Goal: Information Seeking & Learning: Learn about a topic

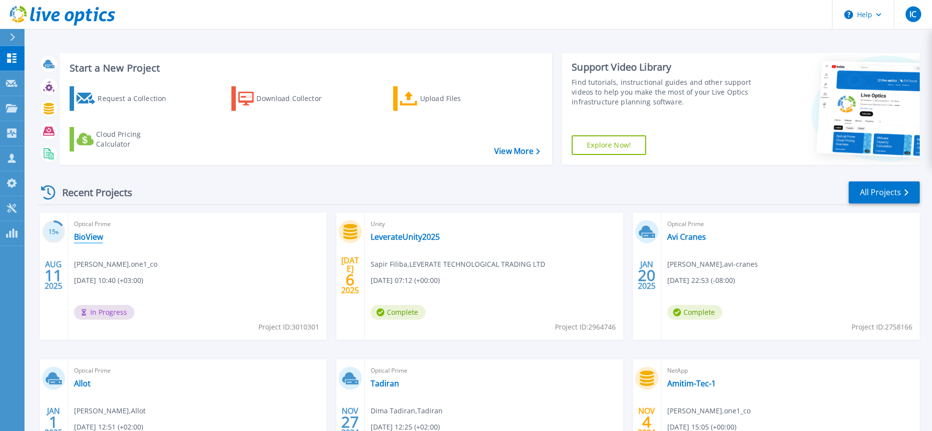
click at [85, 236] on link "BioView" at bounding box center [88, 237] width 29 height 10
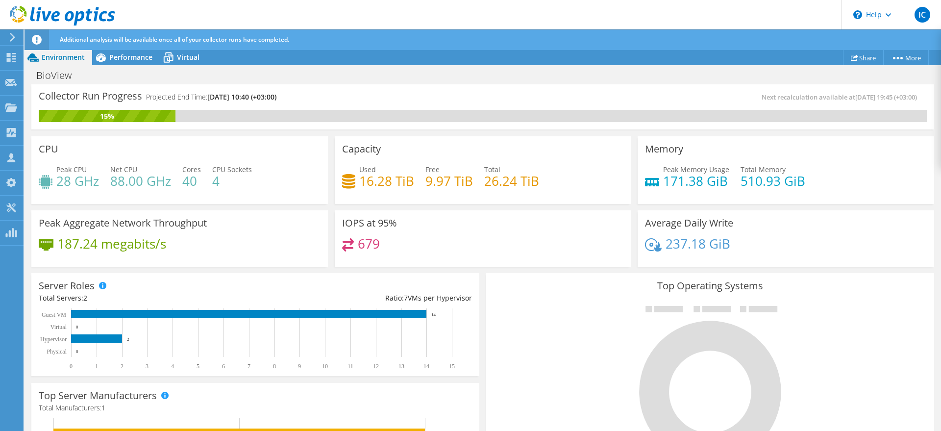
click at [502, 182] on h4 "26.24 TiB" at bounding box center [511, 180] width 55 height 11
click at [431, 179] on h4 "9.97 TiB" at bounding box center [450, 180] width 48 height 11
click at [110, 59] on span "Performance" at bounding box center [130, 56] width 43 height 9
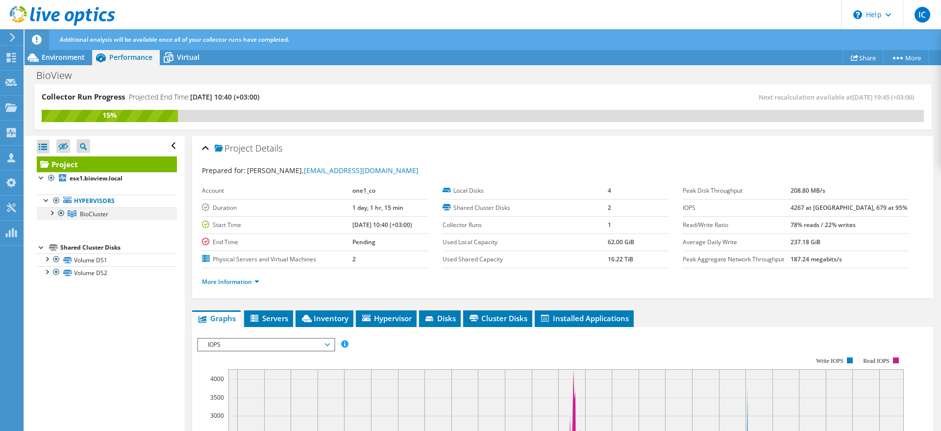
click at [56, 208] on div at bounding box center [52, 212] width 10 height 10
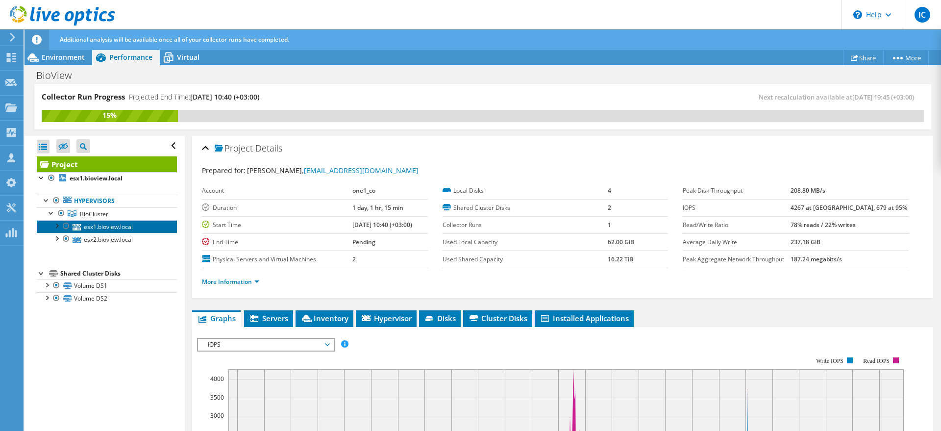
click at [86, 226] on link "esx1.bioview.local" at bounding box center [107, 226] width 140 height 13
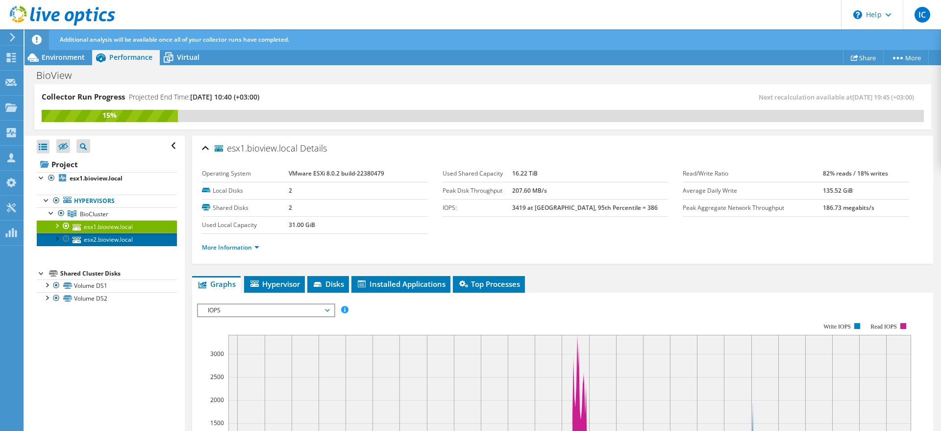
click at [87, 236] on link "esx2.bioview.local" at bounding box center [107, 239] width 140 height 13
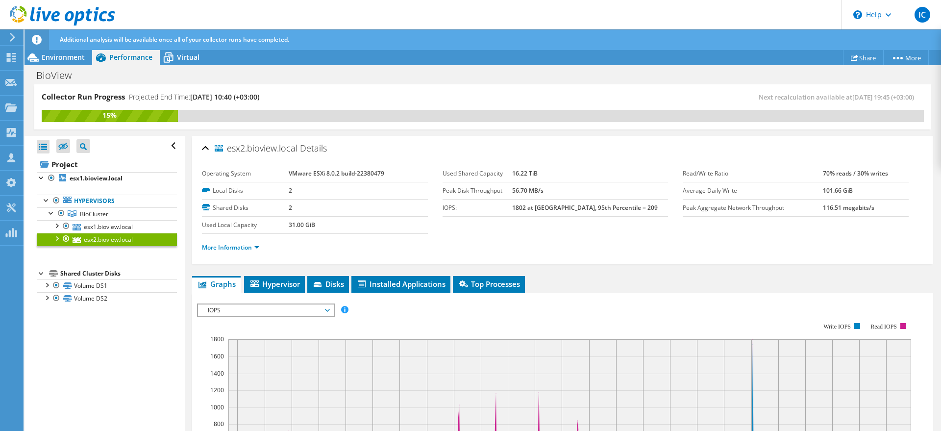
click at [73, 49] on div "Additional analysis will be available once all of your collector runs have comp…" at bounding box center [500, 39] width 887 height 21
click at [68, 52] on span "Environment" at bounding box center [63, 56] width 43 height 9
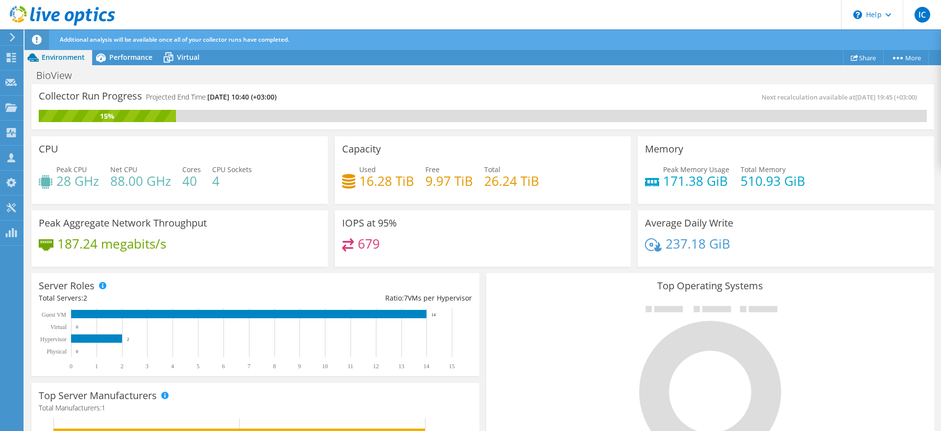
click at [678, 244] on h4 "237.18 GiB" at bounding box center [698, 243] width 65 height 11
click at [685, 223] on h3 "Average Daily Write" at bounding box center [689, 223] width 88 height 11
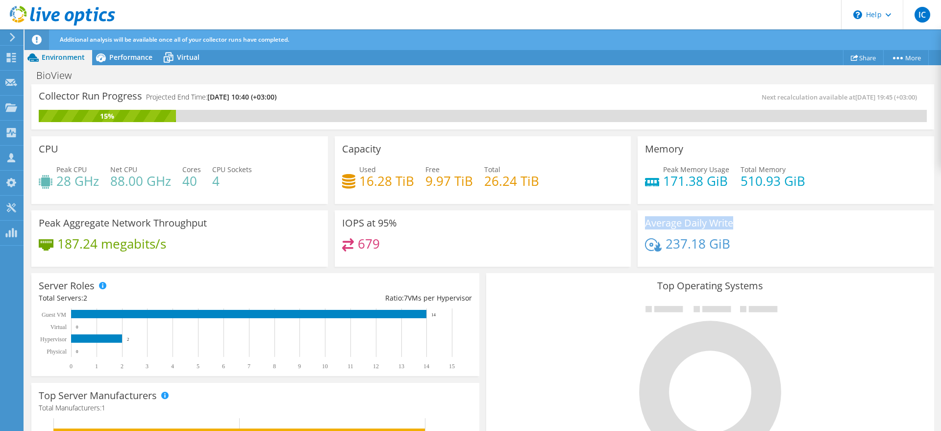
click at [685, 223] on h3 "Average Daily Write" at bounding box center [689, 223] width 88 height 11
click at [645, 285] on h3 "Top Operating Systems" at bounding box center [710, 285] width 433 height 11
click at [133, 55] on span "Performance" at bounding box center [130, 56] width 43 height 9
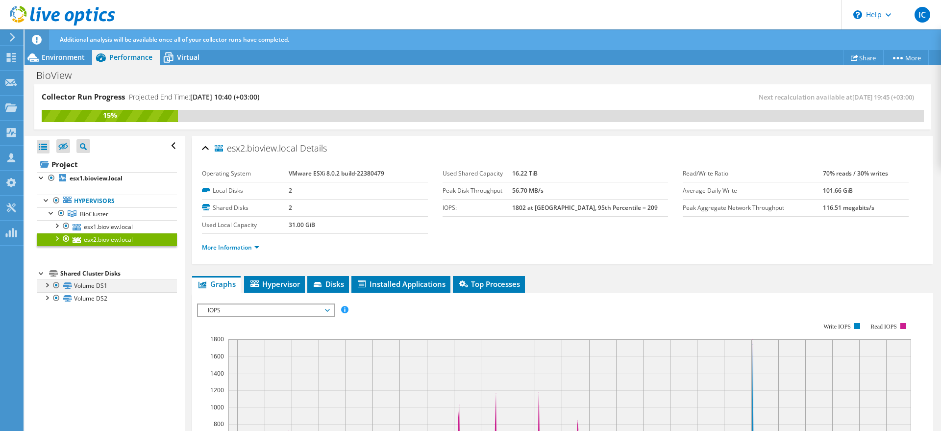
click at [45, 286] on div at bounding box center [47, 284] width 10 height 10
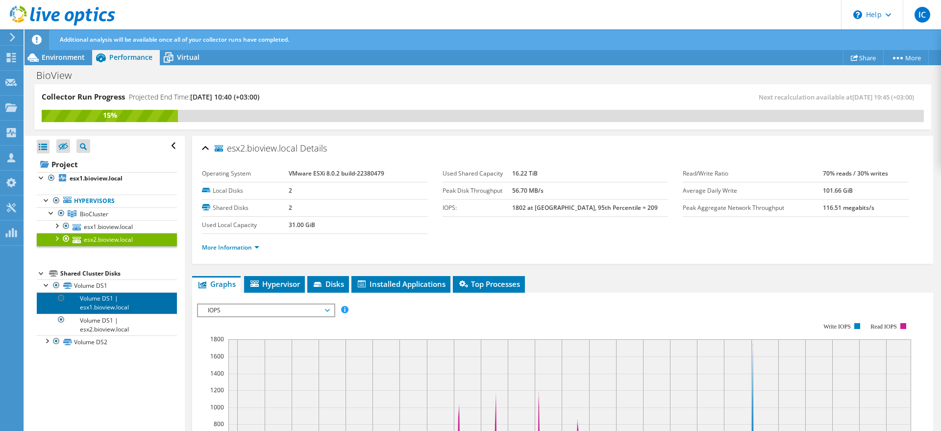
click at [85, 297] on link "Volume DS1 | esx1.bioview.local" at bounding box center [107, 303] width 140 height 22
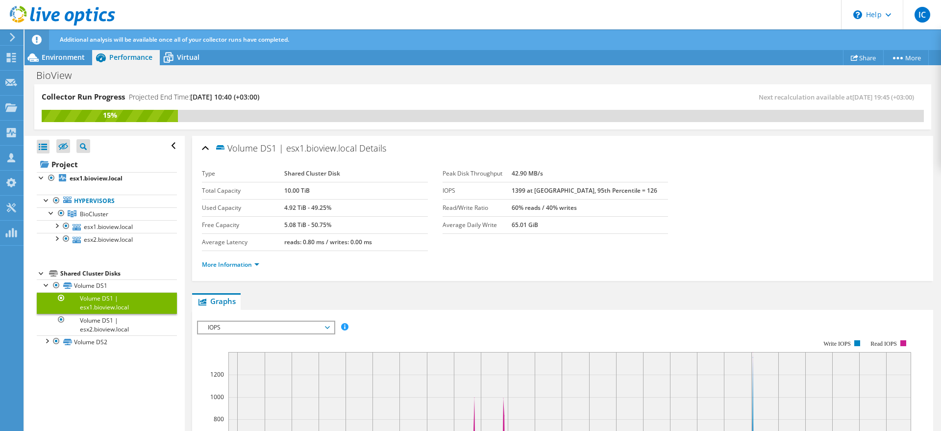
scroll to position [123, 0]
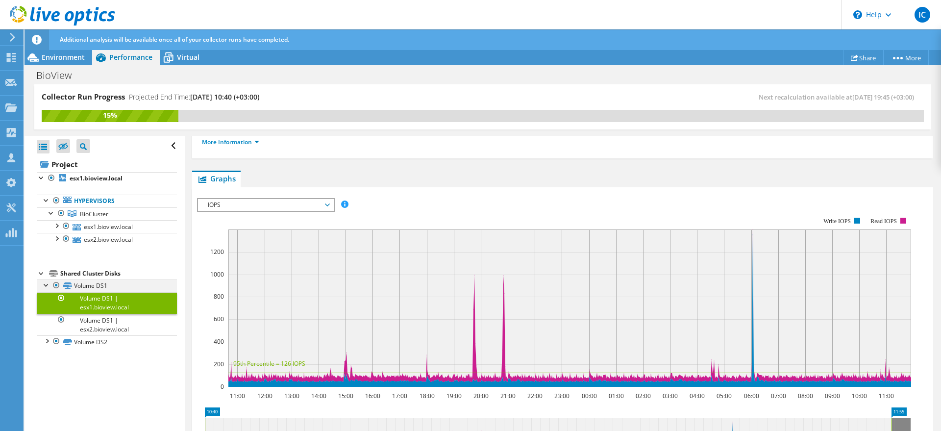
click at [42, 287] on div at bounding box center [47, 284] width 10 height 10
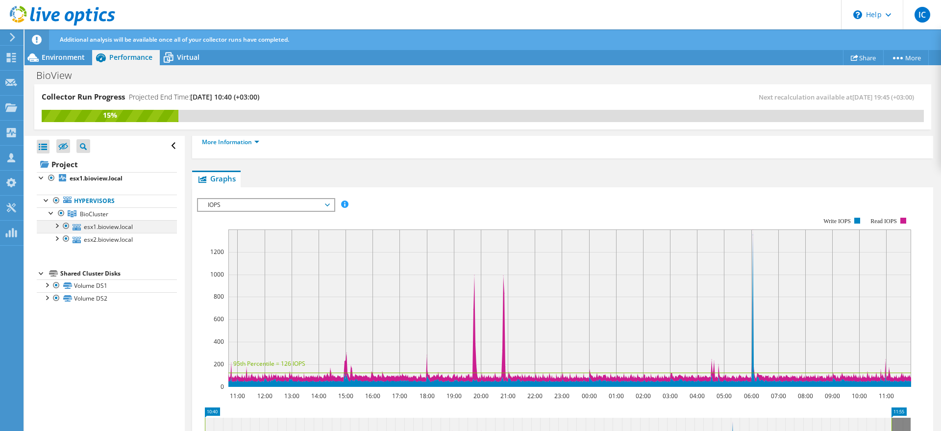
click at [53, 223] on div at bounding box center [56, 225] width 10 height 10
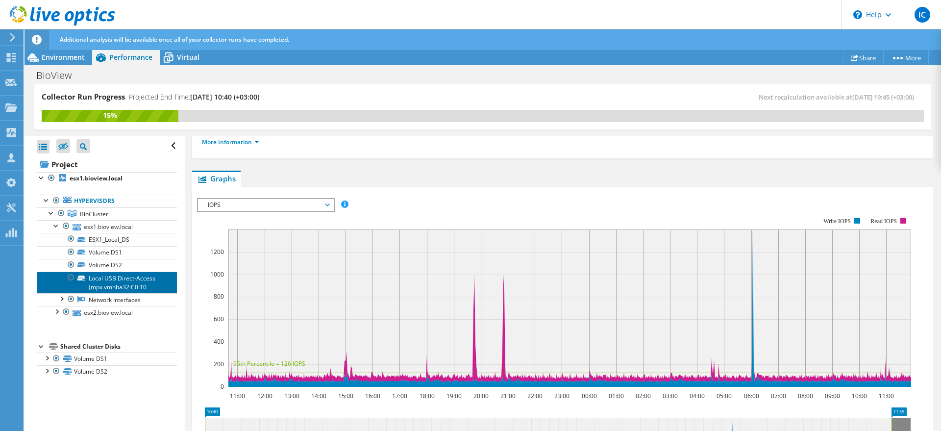
click at [107, 282] on link "Local USB Direct-Access (mpx.vmhba32:C0:T0" at bounding box center [107, 283] width 140 height 22
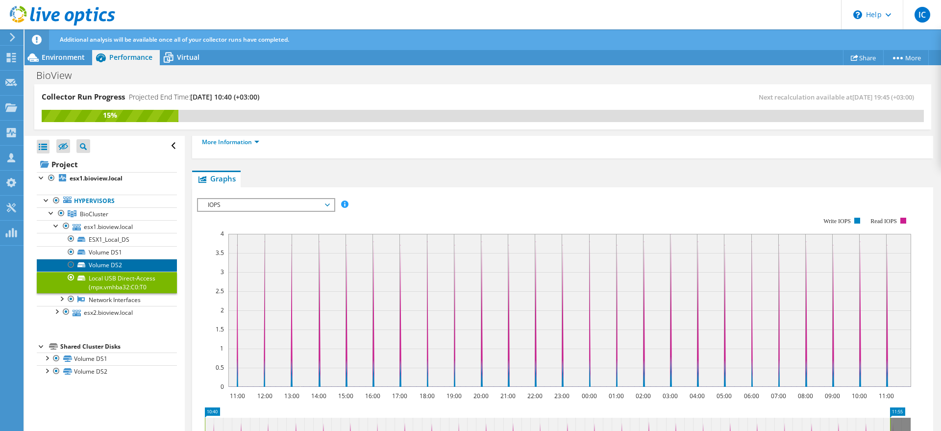
click at [96, 259] on link "Volume DS2" at bounding box center [107, 265] width 140 height 13
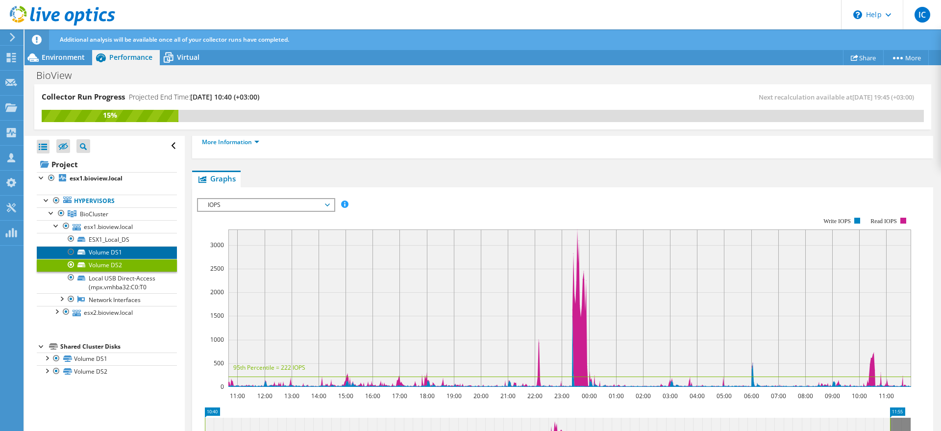
click at [108, 250] on link "Volume DS1" at bounding box center [107, 252] width 140 height 13
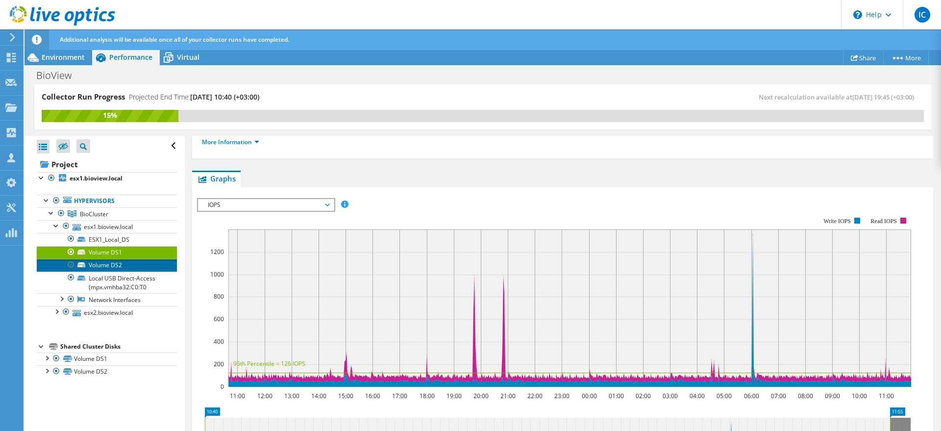
click at [114, 265] on link "Volume DS2" at bounding box center [107, 265] width 140 height 13
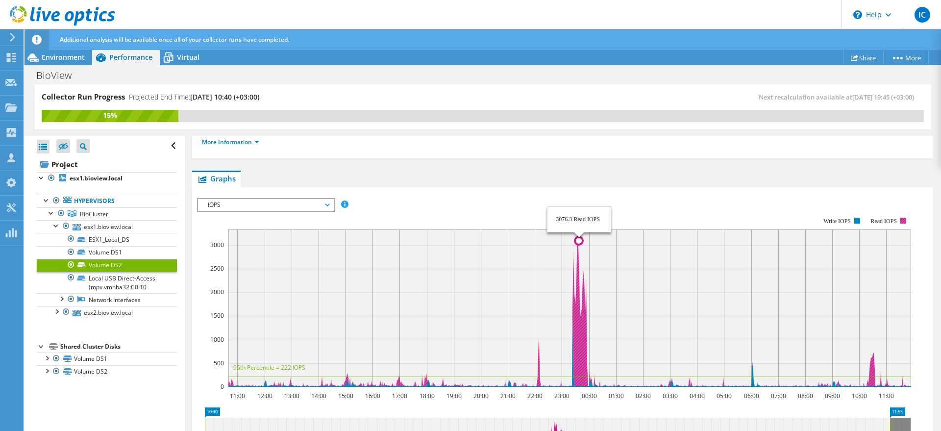
click at [579, 380] on icon at bounding box center [578, 307] width 702 height 157
click at [56, 224] on div at bounding box center [56, 225] width 10 height 10
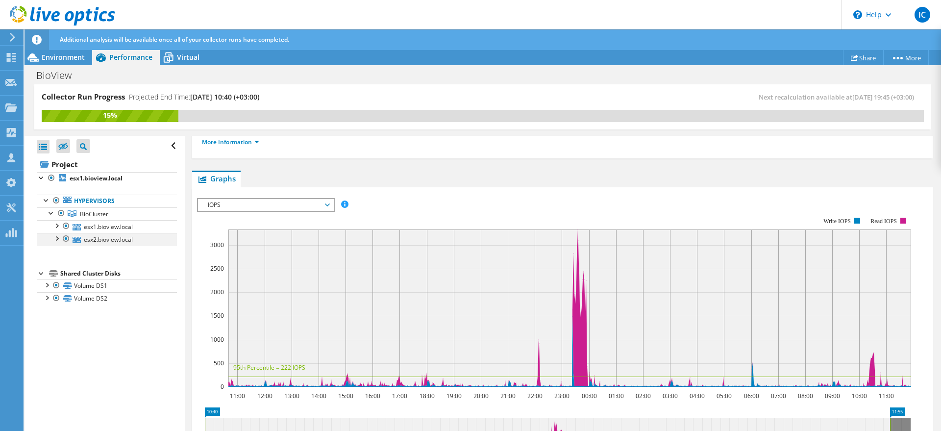
click at [56, 238] on div at bounding box center [56, 238] width 10 height 10
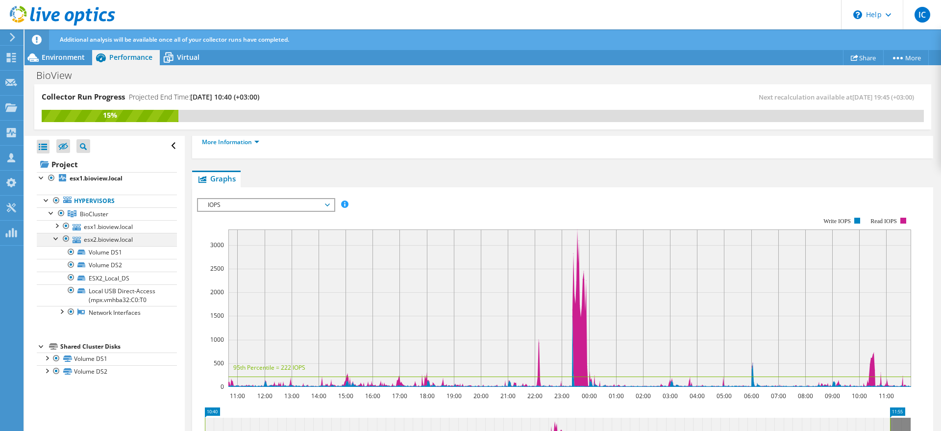
click at [60, 238] on div at bounding box center [56, 238] width 10 height 10
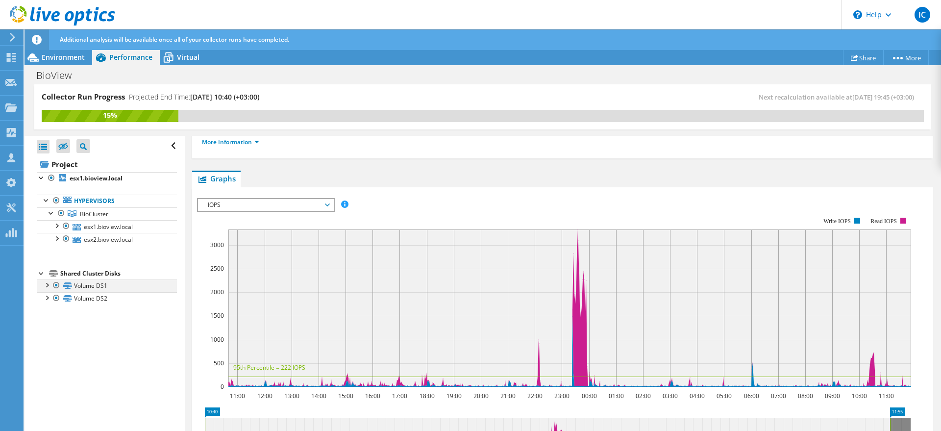
click at [45, 284] on div at bounding box center [47, 284] width 10 height 10
click at [257, 211] on div "IOPS IOPS Disk Throughput IO Size Latency Queue Depth CPU Percentage Memory Pag…" at bounding box center [266, 205] width 138 height 14
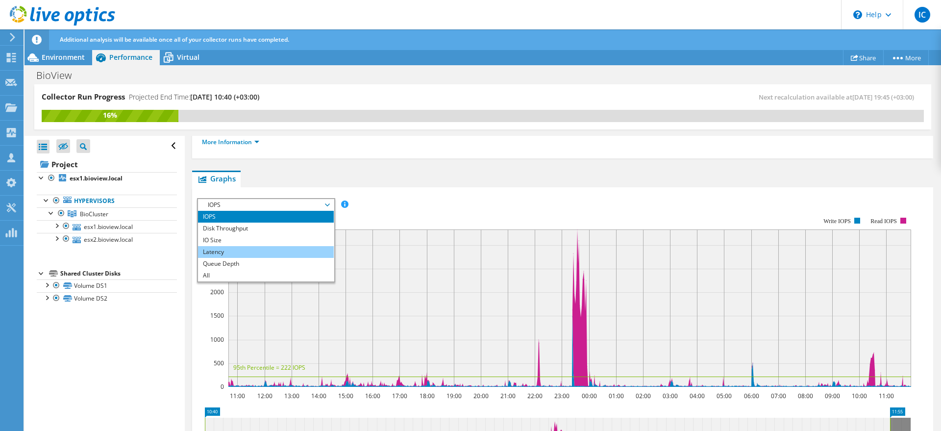
click at [237, 251] on li "Latency" at bounding box center [266, 252] width 136 height 12
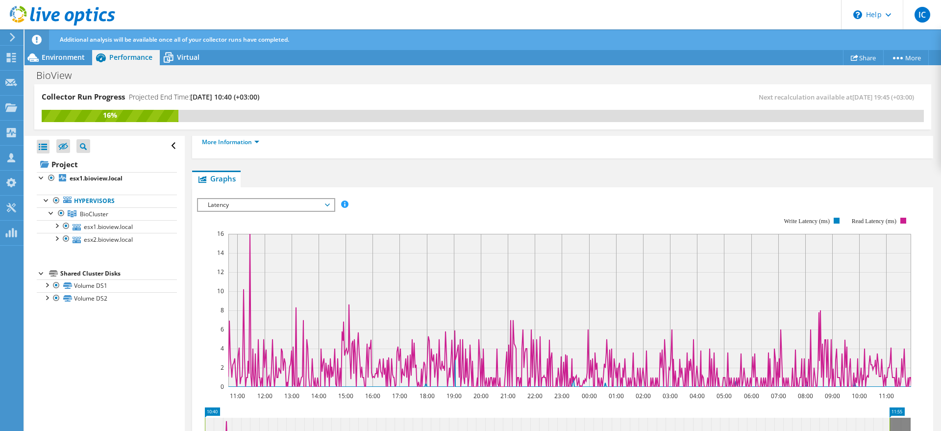
click at [237, 199] on span "Latency" at bounding box center [266, 205] width 126 height 12
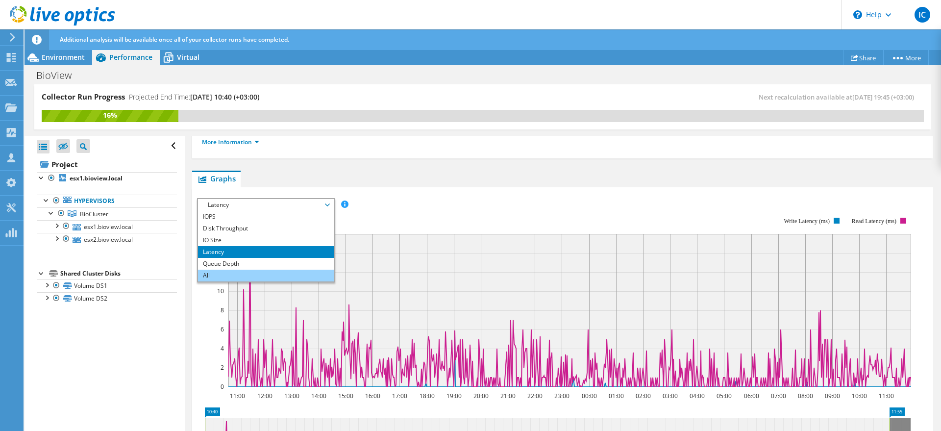
click at [222, 272] on li "All" at bounding box center [266, 276] width 136 height 12
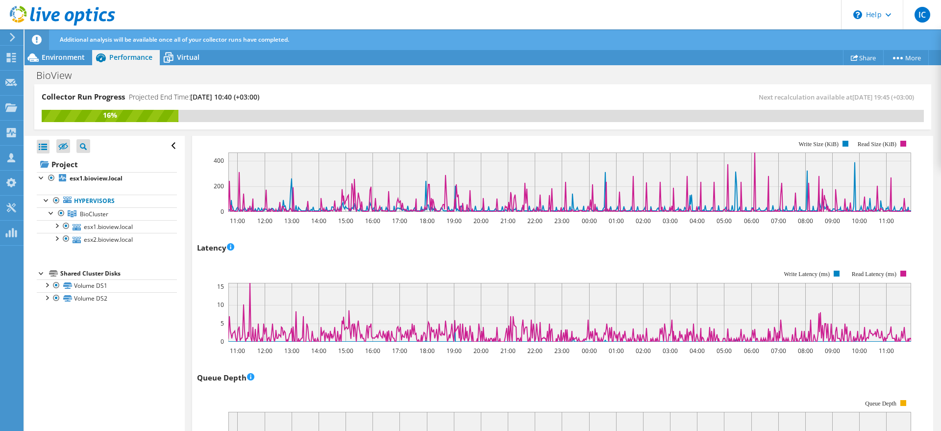
scroll to position [490, 0]
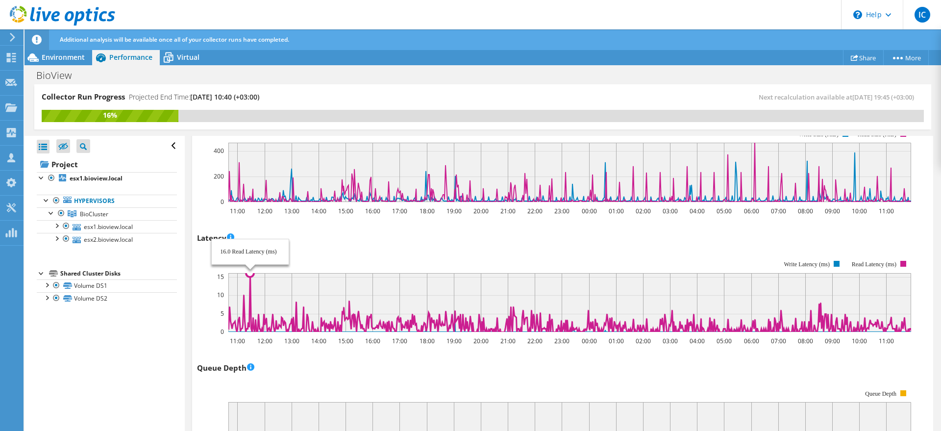
click at [251, 275] on icon at bounding box center [579, 302] width 705 height 59
click at [301, 295] on rect at bounding box center [569, 302] width 683 height 59
click at [293, 300] on circle at bounding box center [296, 302] width 8 height 8
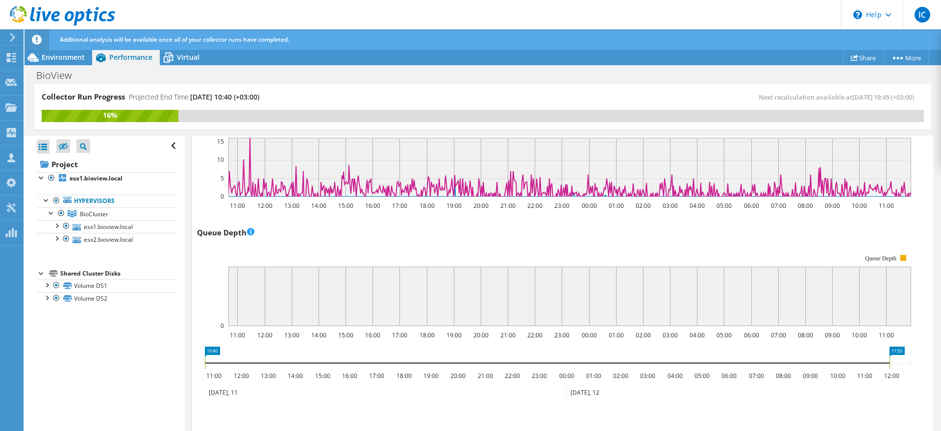
scroll to position [611, 0]
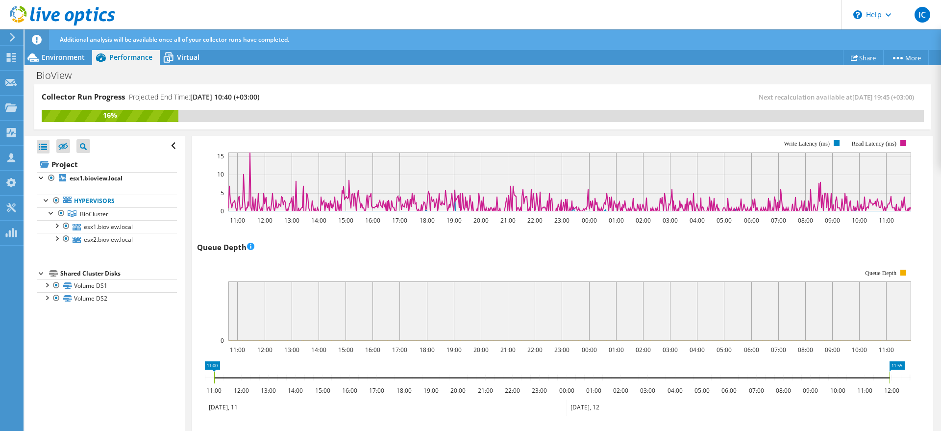
drag, startPoint x: 206, startPoint y: 378, endPoint x: 215, endPoint y: 378, distance: 9.3
click at [215, 378] on rect at bounding box center [214, 378] width 4 height 12
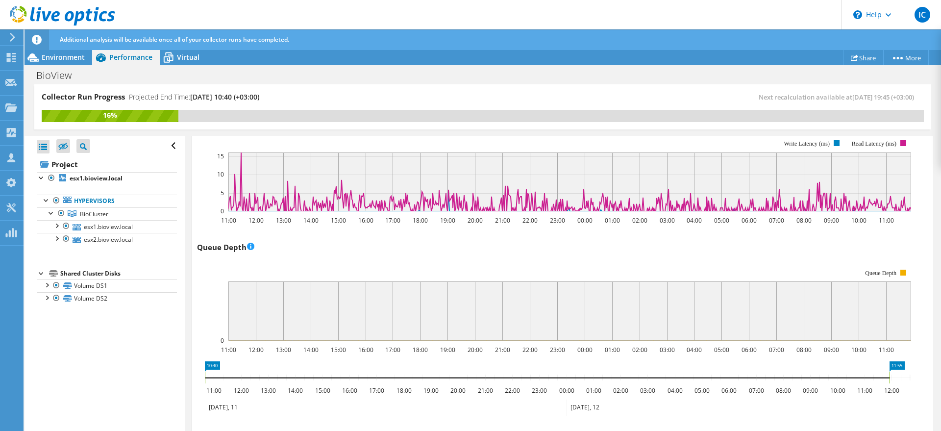
drag, startPoint x: 215, startPoint y: 378, endPoint x: 196, endPoint y: 376, distance: 19.2
click at [196, 376] on section "IOPS Disk Throughput IO Size Latency Queue Depth CPU Percentage Memory Page Fau…" at bounding box center [562, 118] width 741 height 839
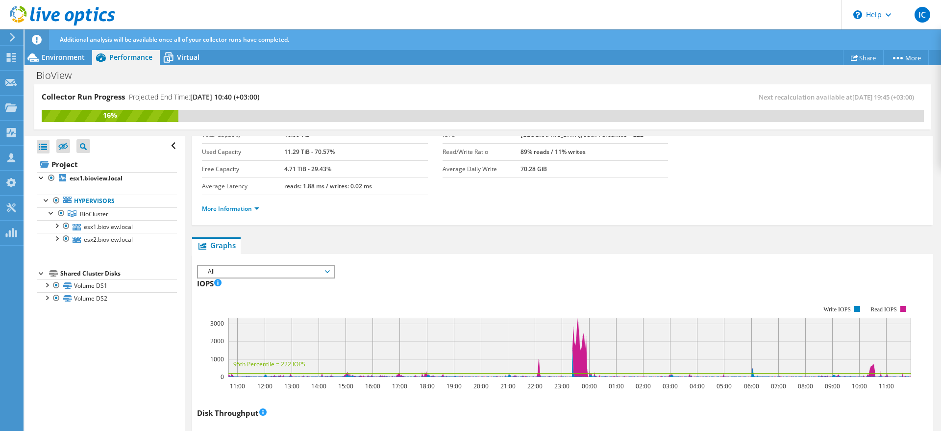
scroll to position [0, 0]
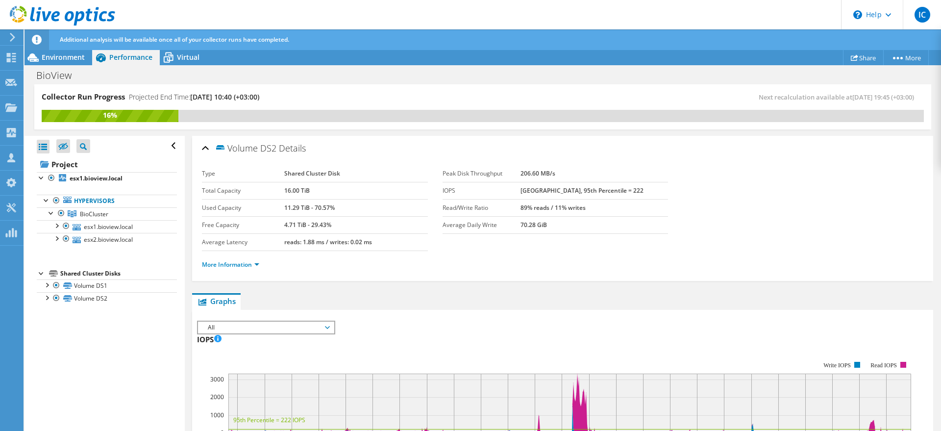
click at [246, 329] on span "All" at bounding box center [266, 328] width 126 height 12
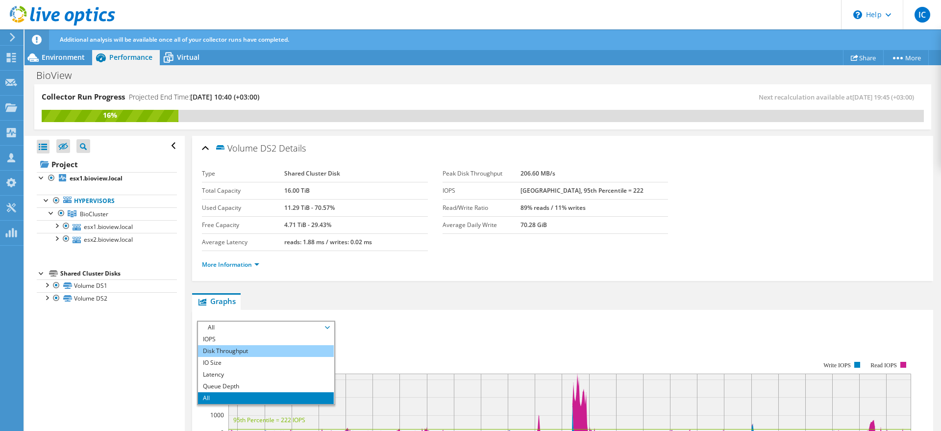
click at [220, 354] on li "Disk Throughput" at bounding box center [266, 351] width 136 height 12
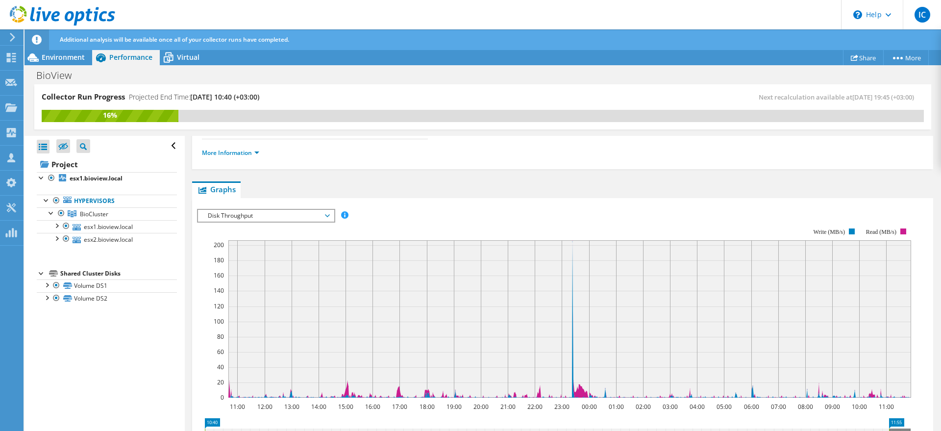
scroll to position [123, 0]
